Goal: Task Accomplishment & Management: Complete application form

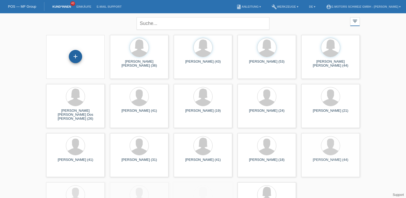
click at [77, 59] on div "+" at bounding box center [75, 56] width 13 height 13
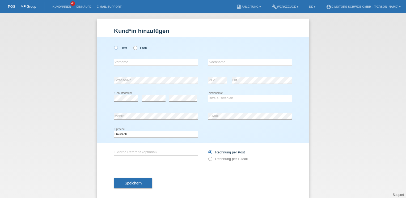
click at [120, 48] on label "Herr" at bounding box center [120, 48] width 13 height 4
click at [118, 48] on input "Herr" at bounding box center [115, 47] width 3 height 3
radio input "true"
type input "Eray Can"
type input "Görgün"
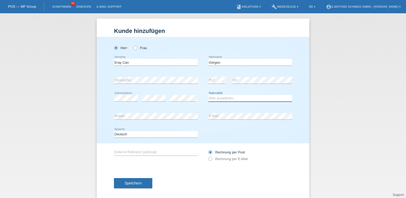
click at [223, 96] on select "Bitte auswählen... Schweiz Deutschland Liechtenstein Österreich ------------ Af…" at bounding box center [250, 98] width 84 height 6
select select "CH"
click at [208, 95] on select "Bitte auswählen... Schweiz Deutschland Liechtenstein Österreich ------------ Af…" at bounding box center [250, 98] width 84 height 6
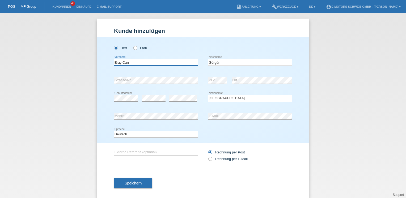
drag, startPoint x: 130, startPoint y: 62, endPoint x: 111, endPoint y: 64, distance: 19.2
click at [111, 64] on div "Herr Frau Eray Can error Vorname" at bounding box center [203, 90] width 213 height 107
drag, startPoint x: 219, startPoint y: 62, endPoint x: 204, endPoint y: 62, distance: 14.4
click at [204, 62] on div "error Vorname Görgün error Nachname" at bounding box center [203, 62] width 178 height 18
click at [131, 63] on input "text" at bounding box center [156, 62] width 84 height 7
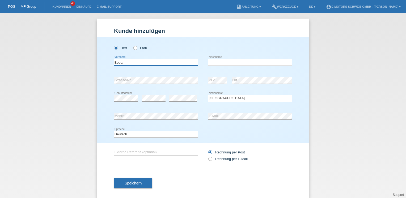
type input "Boban"
click at [213, 62] on input "text" at bounding box center [250, 62] width 84 height 7
type input "Rajic"
click at [136, 190] on div "Speichern" at bounding box center [203, 183] width 178 height 31
click at [114, 178] on button "Speichern" at bounding box center [133, 183] width 38 height 10
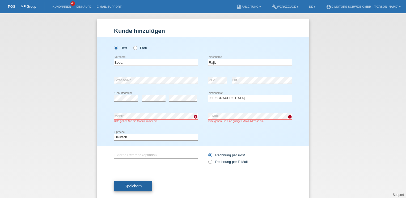
click at [125, 189] on button "Speichern" at bounding box center [133, 186] width 38 height 10
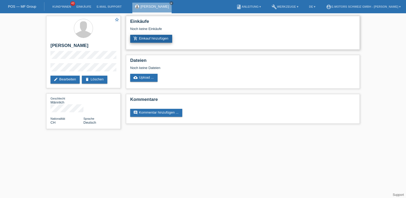
click at [157, 38] on link "add_shopping_cart Einkauf hinzufügen" at bounding box center [151, 39] width 42 height 8
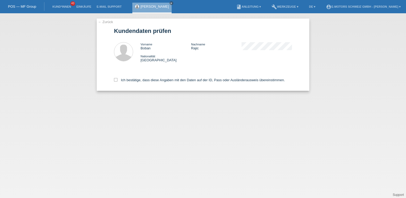
click at [121, 83] on div "Ich bestätige, dass diese Angaben mit den Daten auf der ID, Pass oder Ausländer…" at bounding box center [203, 79] width 178 height 23
click at [121, 79] on label "Ich bestätige, dass diese Angaben mit den Daten auf der ID, Pass oder Ausländer…" at bounding box center [199, 80] width 171 height 4
click at [118, 79] on input "Ich bestätige, dass diese Angaben mit den Daten auf der ID, Pass oder Ausländer…" at bounding box center [115, 79] width 3 height 3
checkbox input "true"
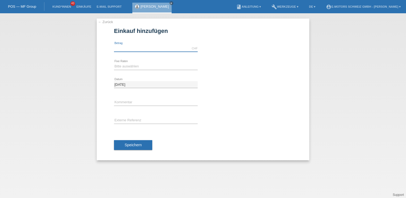
click at [130, 48] on input "text" at bounding box center [156, 48] width 84 height 7
type input "3000.00"
click at [120, 64] on select "Bitte auswählen 12 Raten 24 Raten 36 Raten 48 Raten" at bounding box center [156, 66] width 84 height 6
select select "215"
click at [114, 63] on select "Bitte auswählen 12 Raten 24 Raten 36 Raten 48 Raten" at bounding box center [156, 66] width 84 height 6
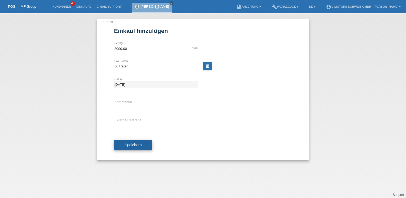
click at [140, 148] on button "Speichern" at bounding box center [133, 145] width 38 height 10
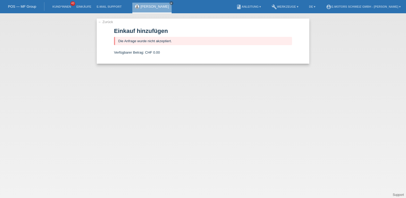
click at [147, 9] on div "Boban Rajic close" at bounding box center [151, 8] width 39 height 11
click at [143, 7] on link "[PERSON_NAME]" at bounding box center [155, 7] width 28 height 4
